Goal: Information Seeking & Learning: Find specific fact

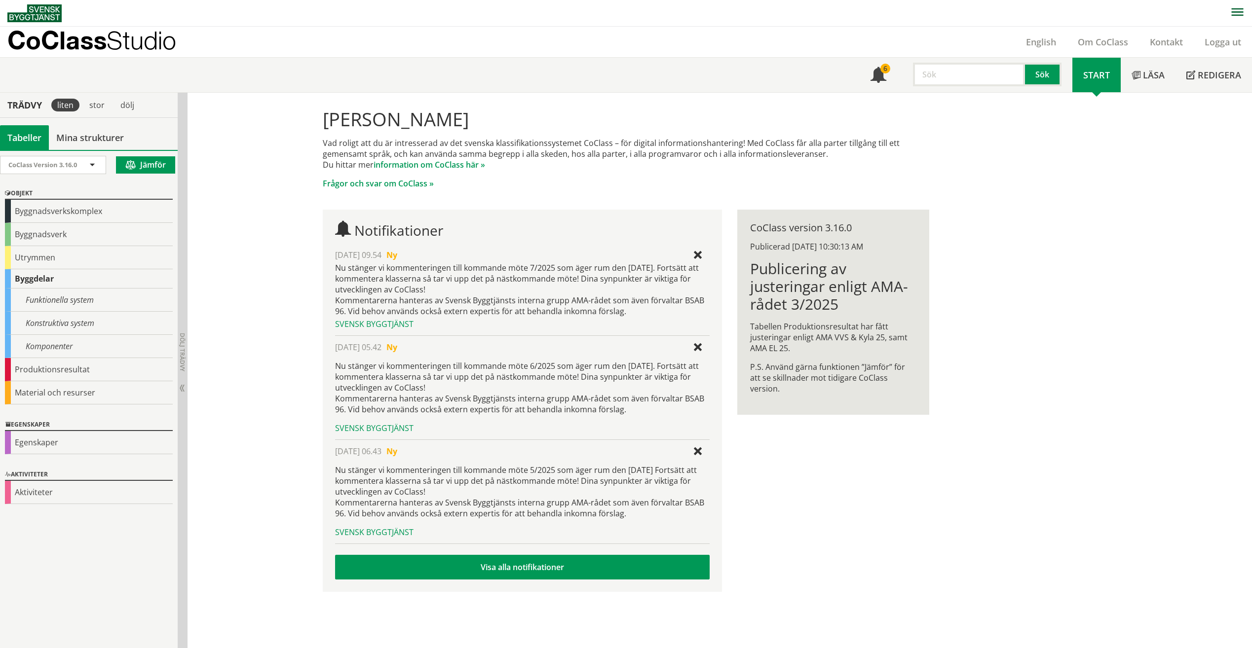
click at [955, 68] on input "text" at bounding box center [969, 75] width 112 height 24
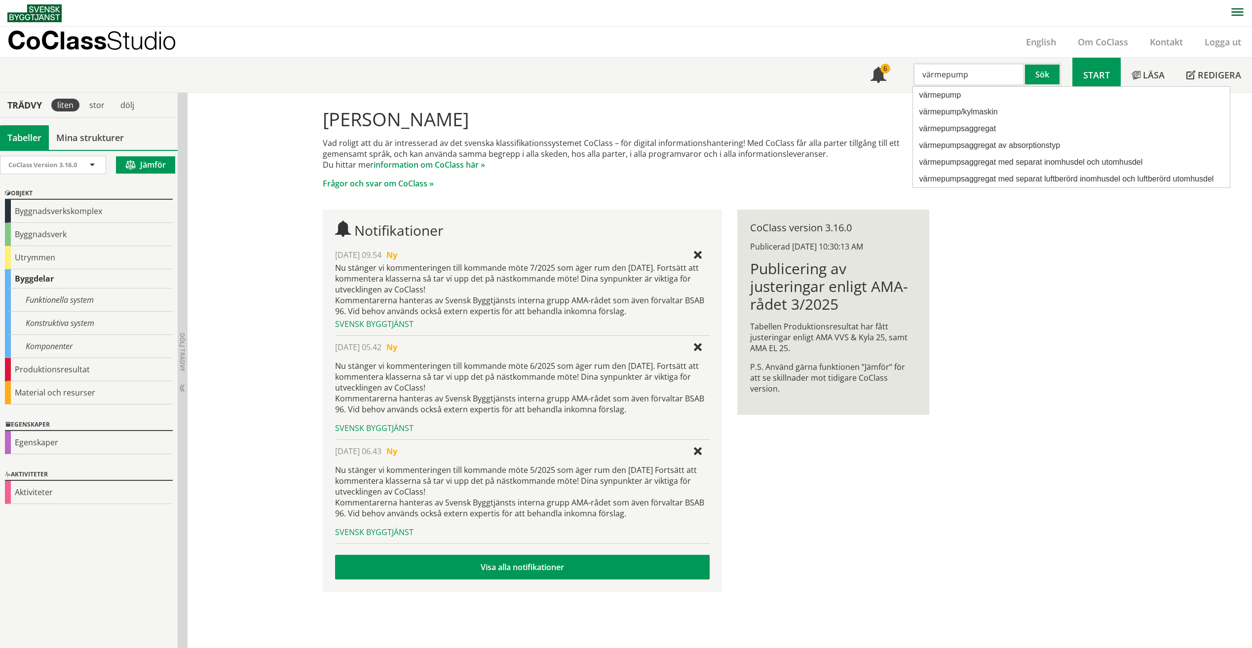
type input "värmepump"
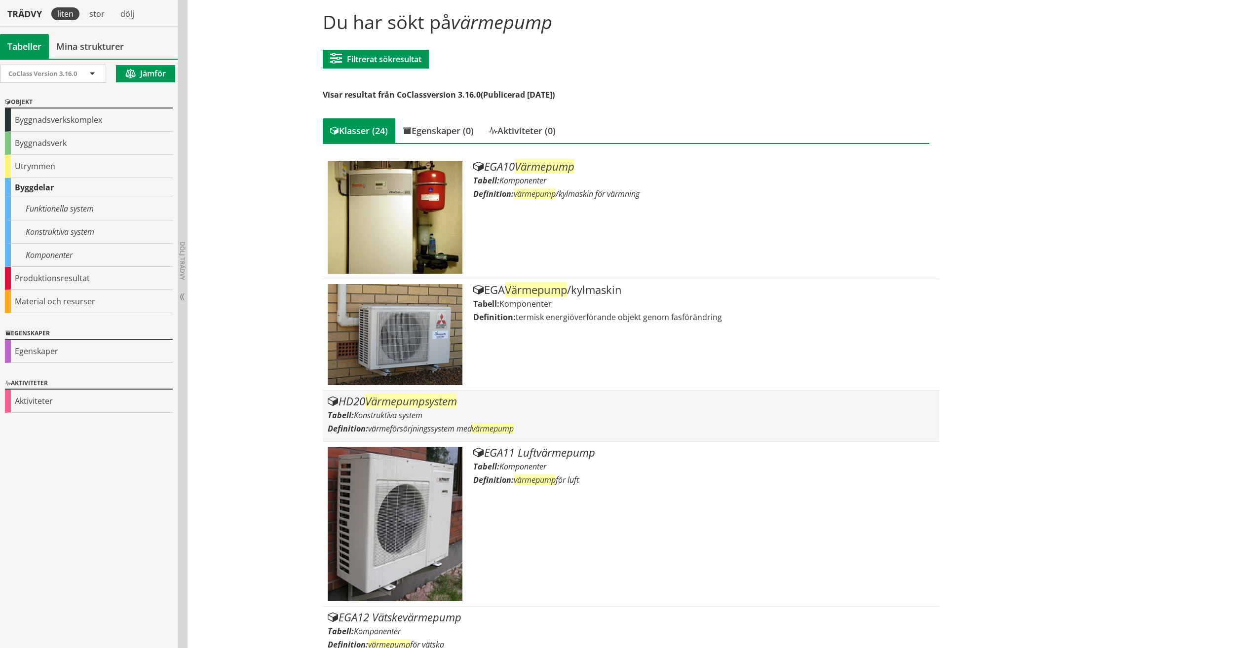
scroll to position [99, 0]
